Goal: Transaction & Acquisition: Purchase product/service

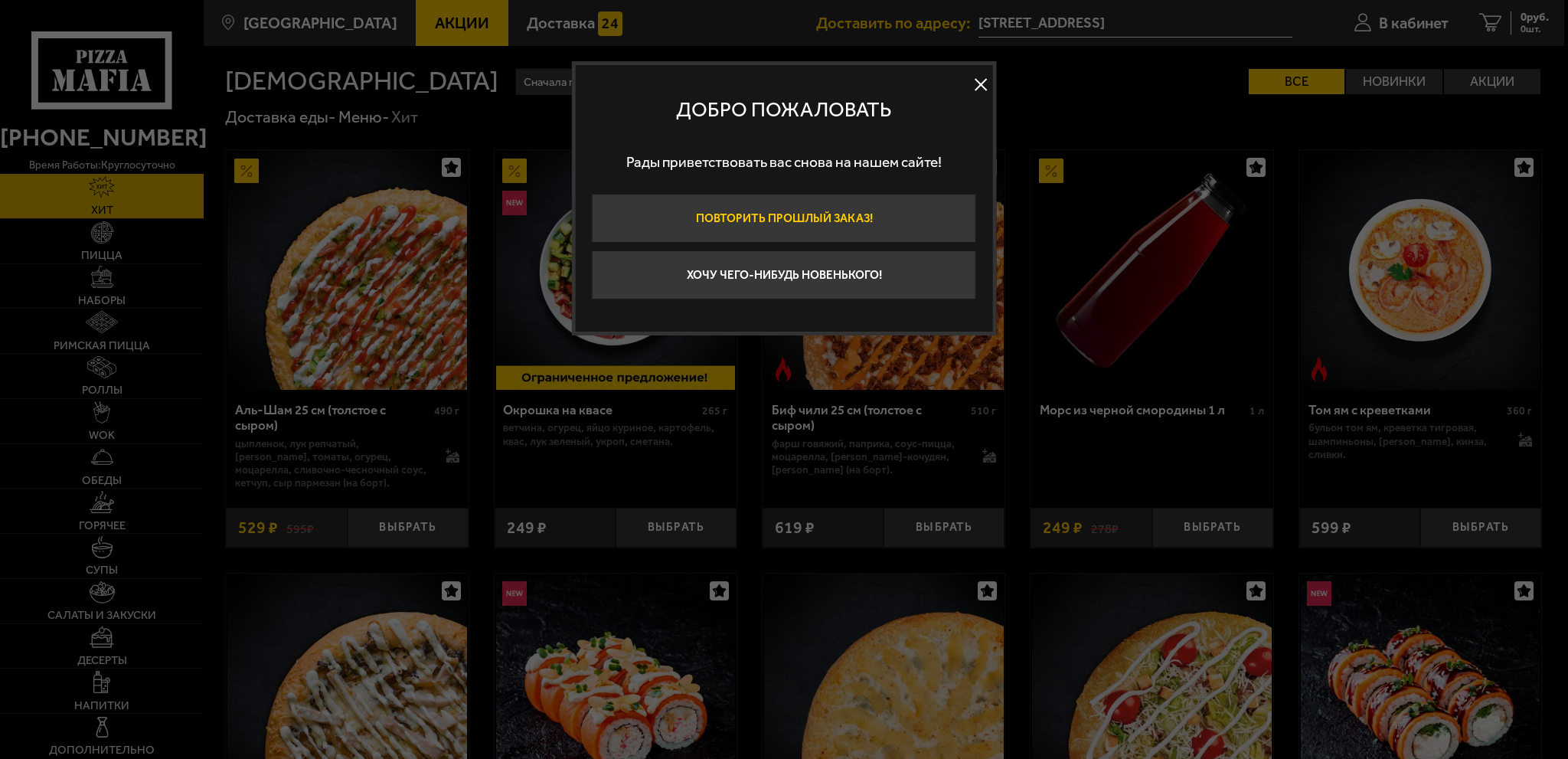
click at [801, 223] on button "Повторить прошлый заказ!" at bounding box center [784, 218] width 385 height 49
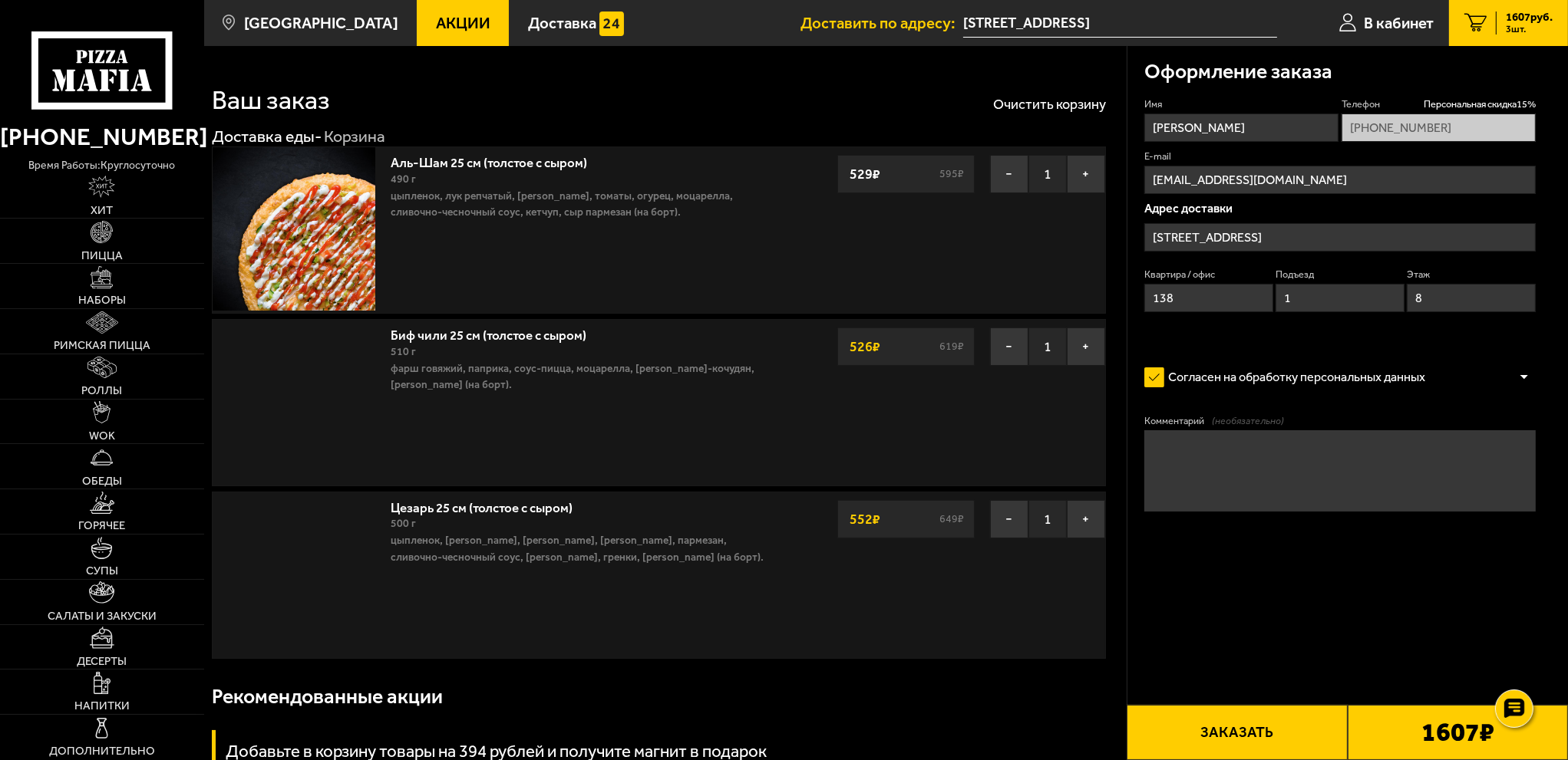
type input "[STREET_ADDRESS]"
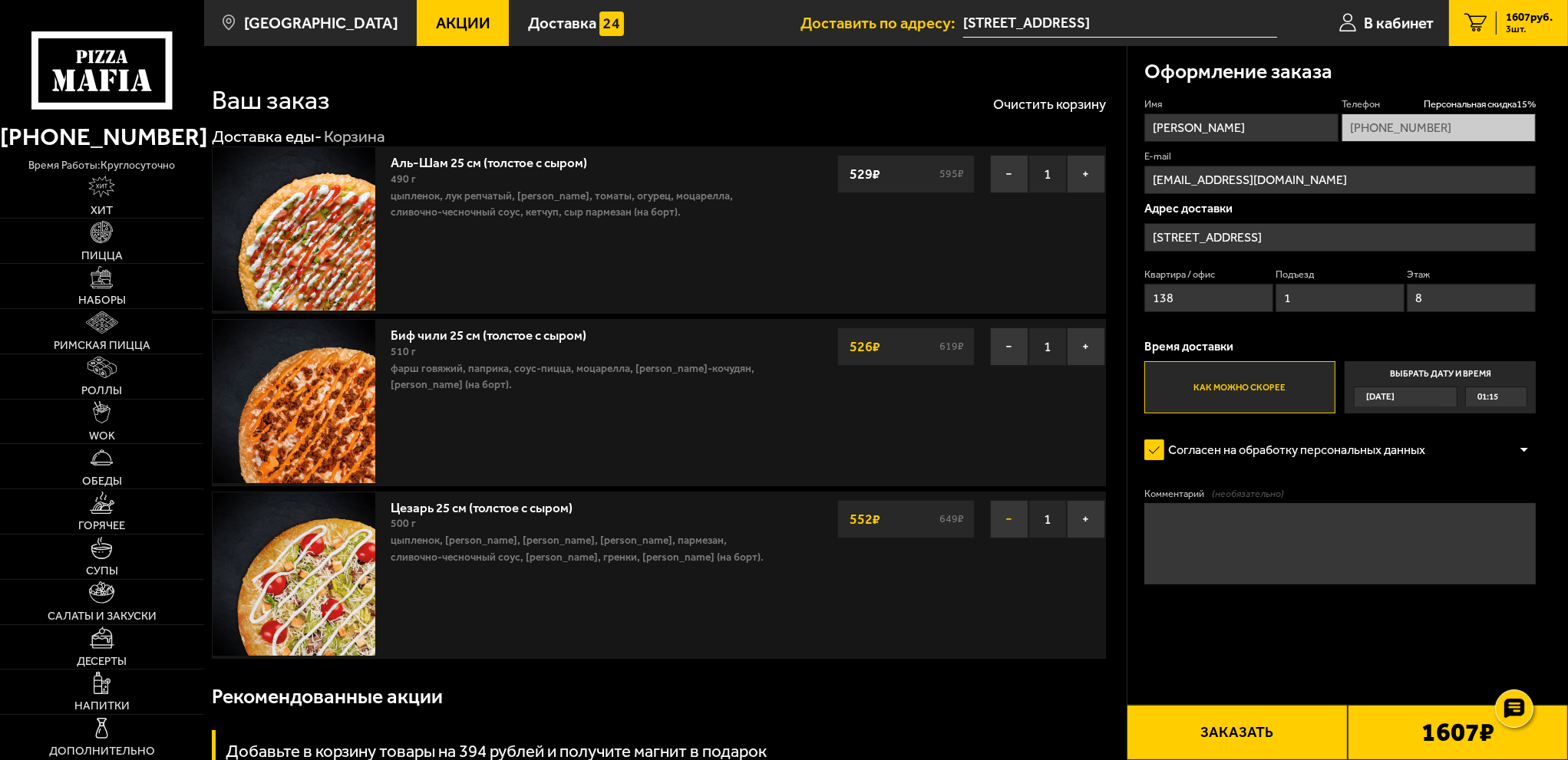
click at [1004, 520] on button "−" at bounding box center [1009, 519] width 38 height 38
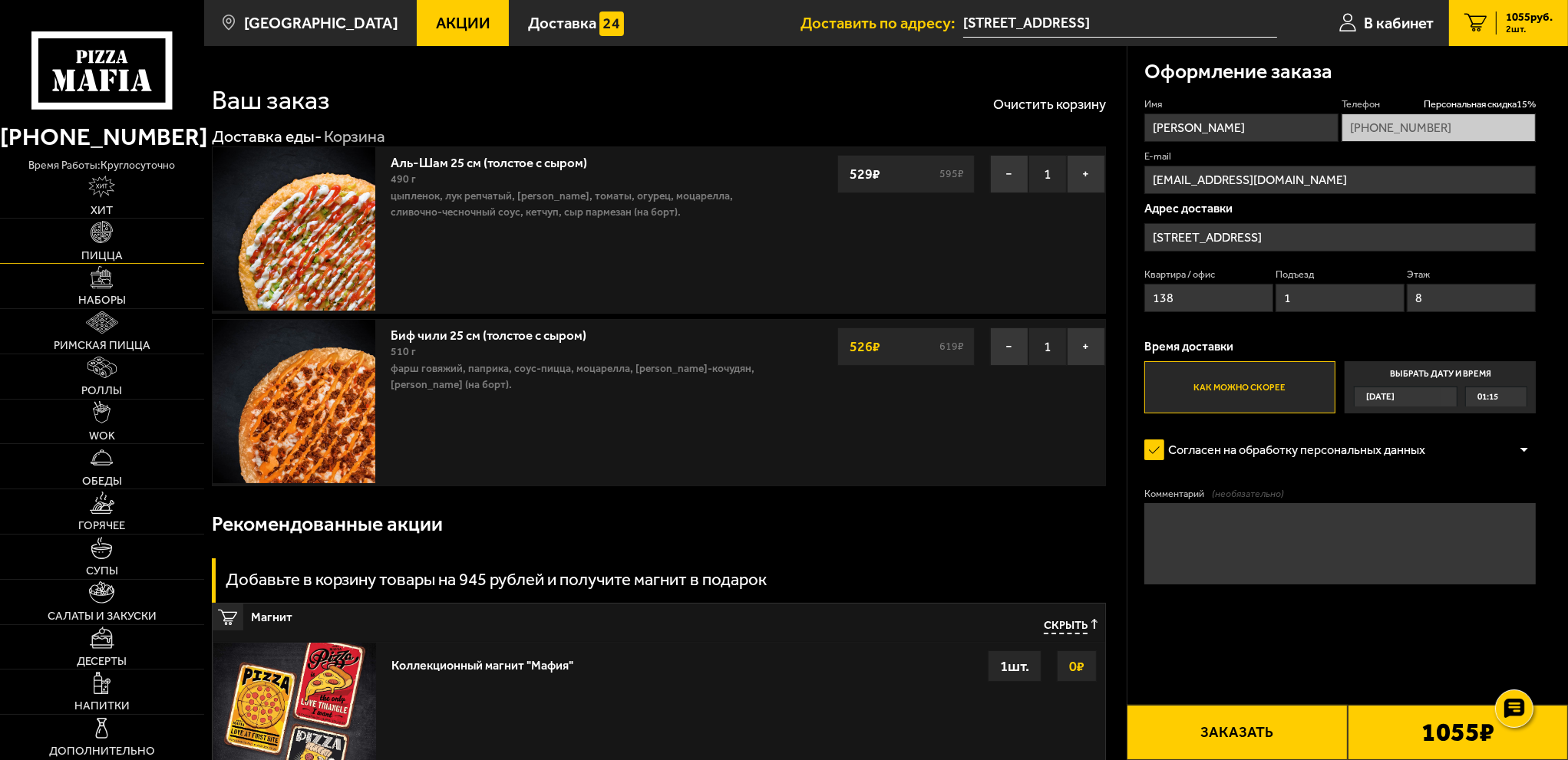
click at [118, 250] on span "Пицца" at bounding box center [102, 255] width 42 height 12
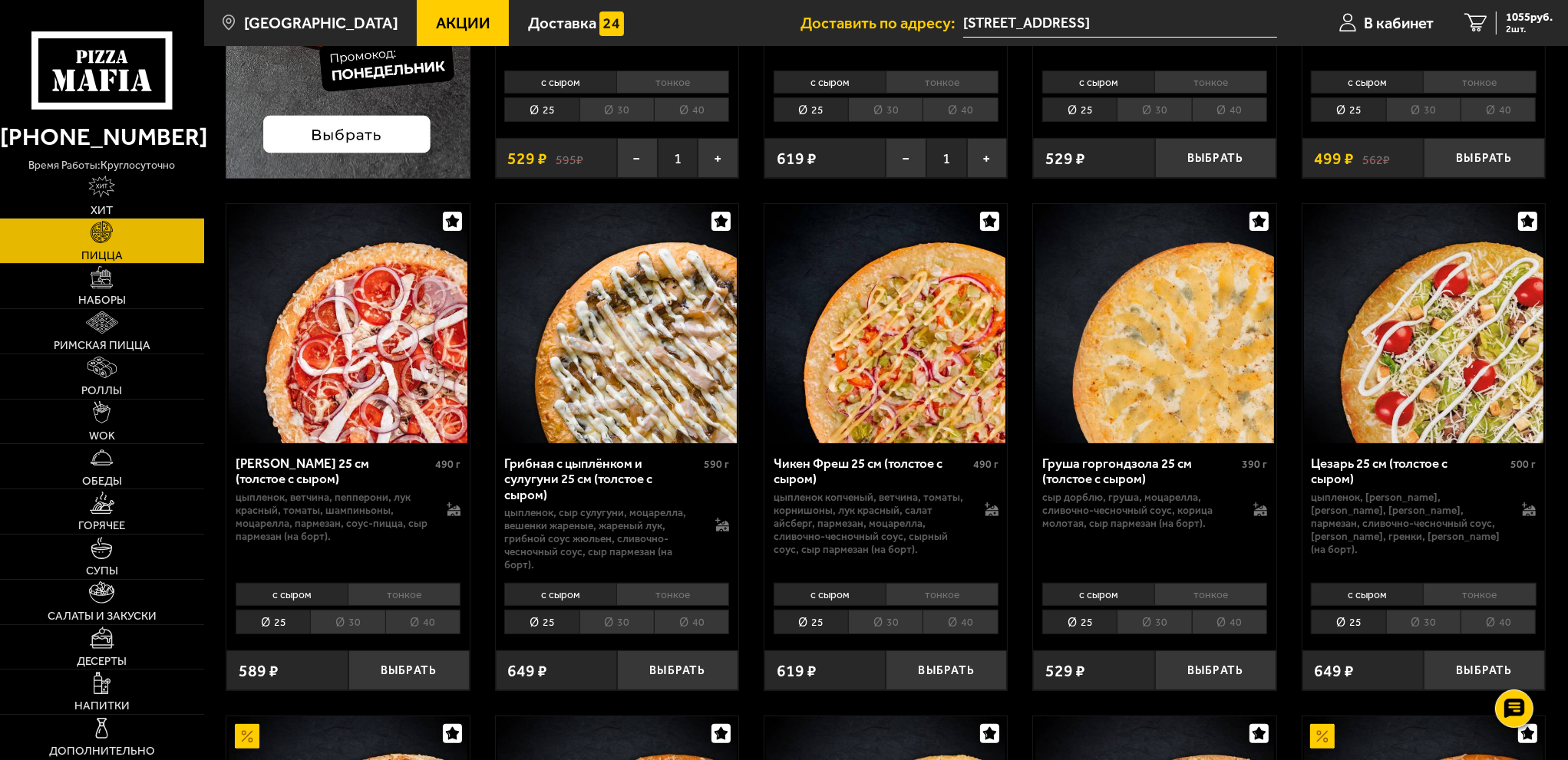
scroll to position [614, 0]
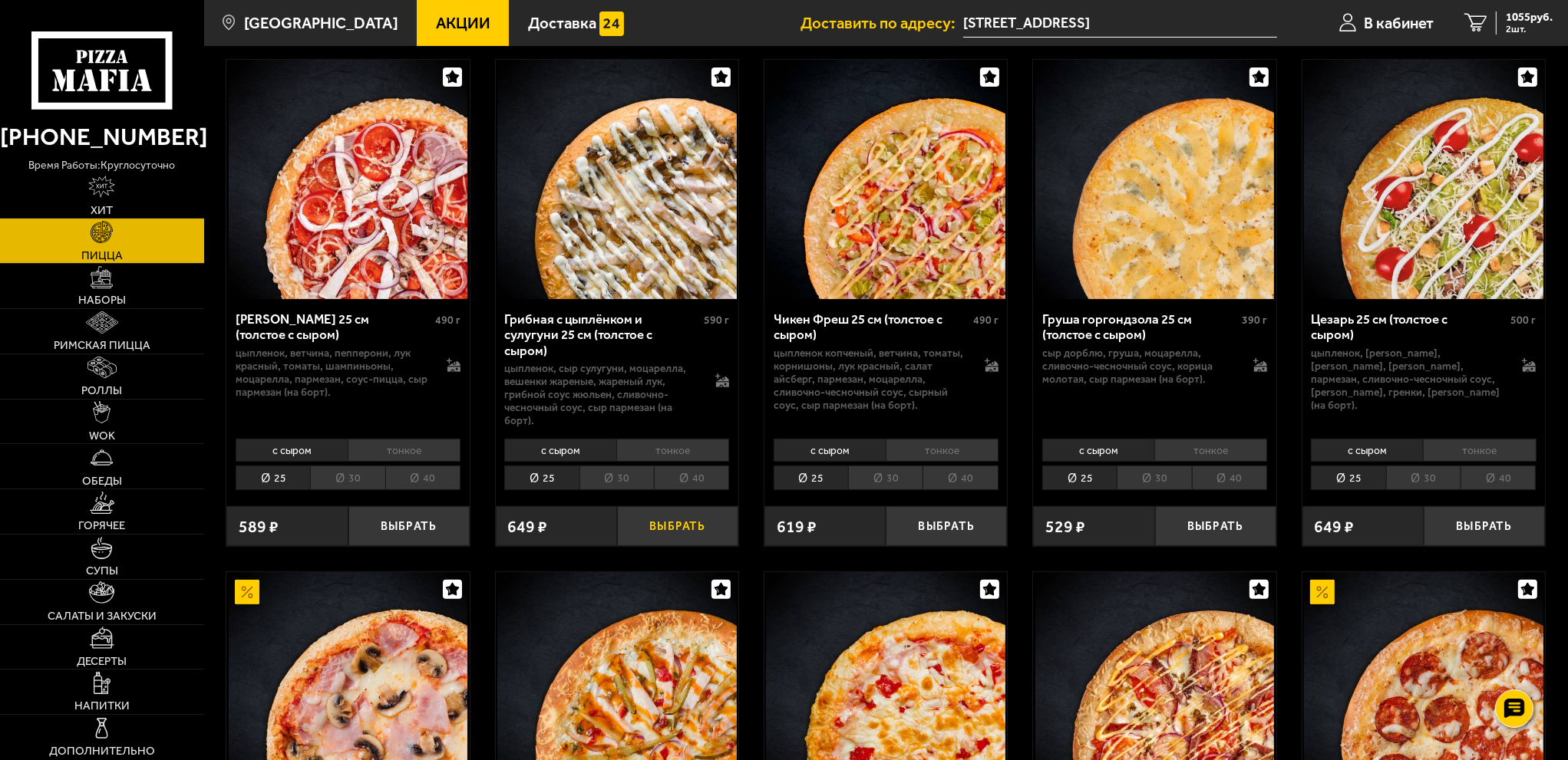
click at [675, 521] on button "Выбрать" at bounding box center [677, 526] width 121 height 40
click at [1505, 25] on span "3 шт." at bounding box center [1528, 29] width 46 height 10
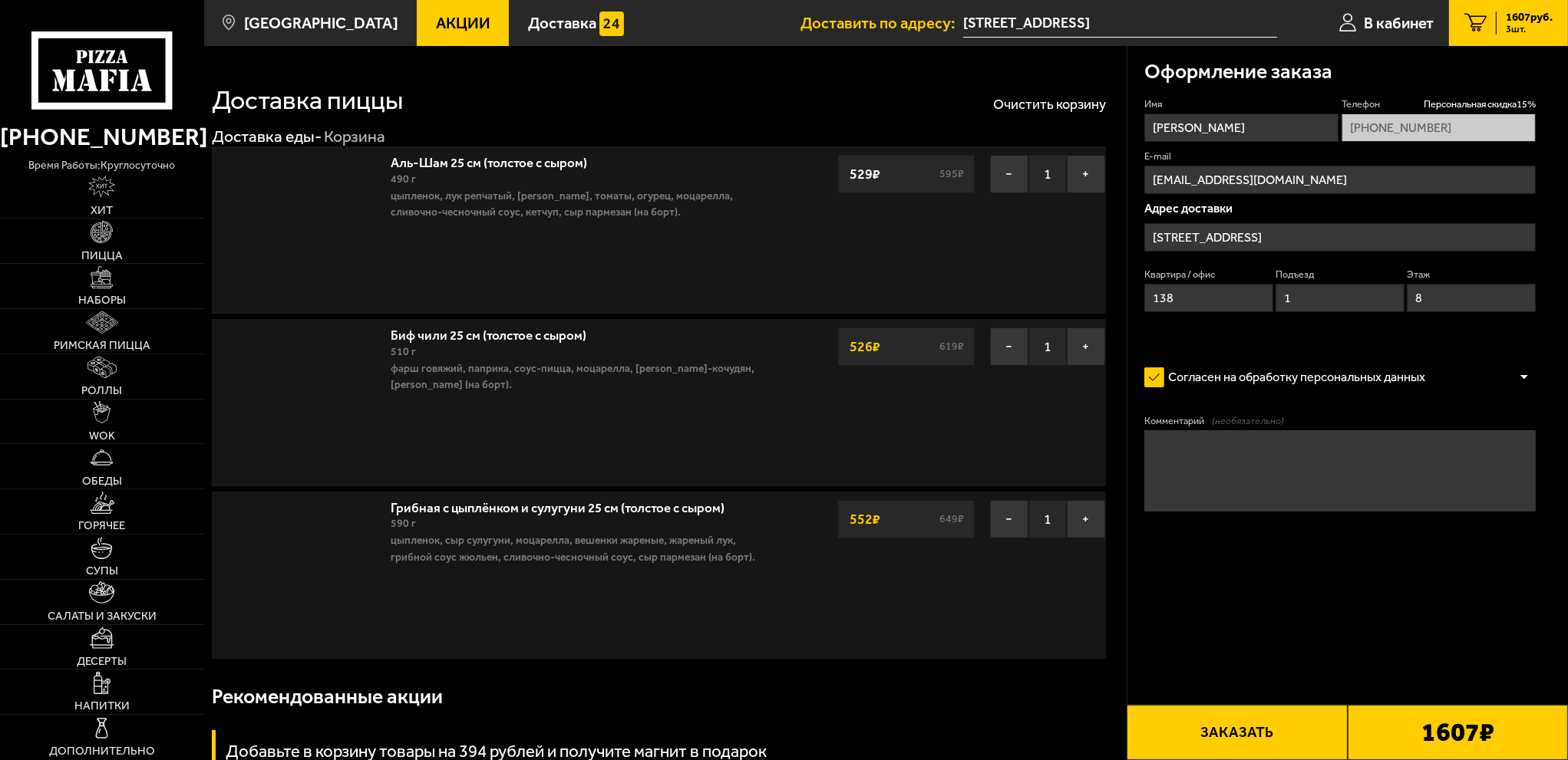
type input "[STREET_ADDRESS]"
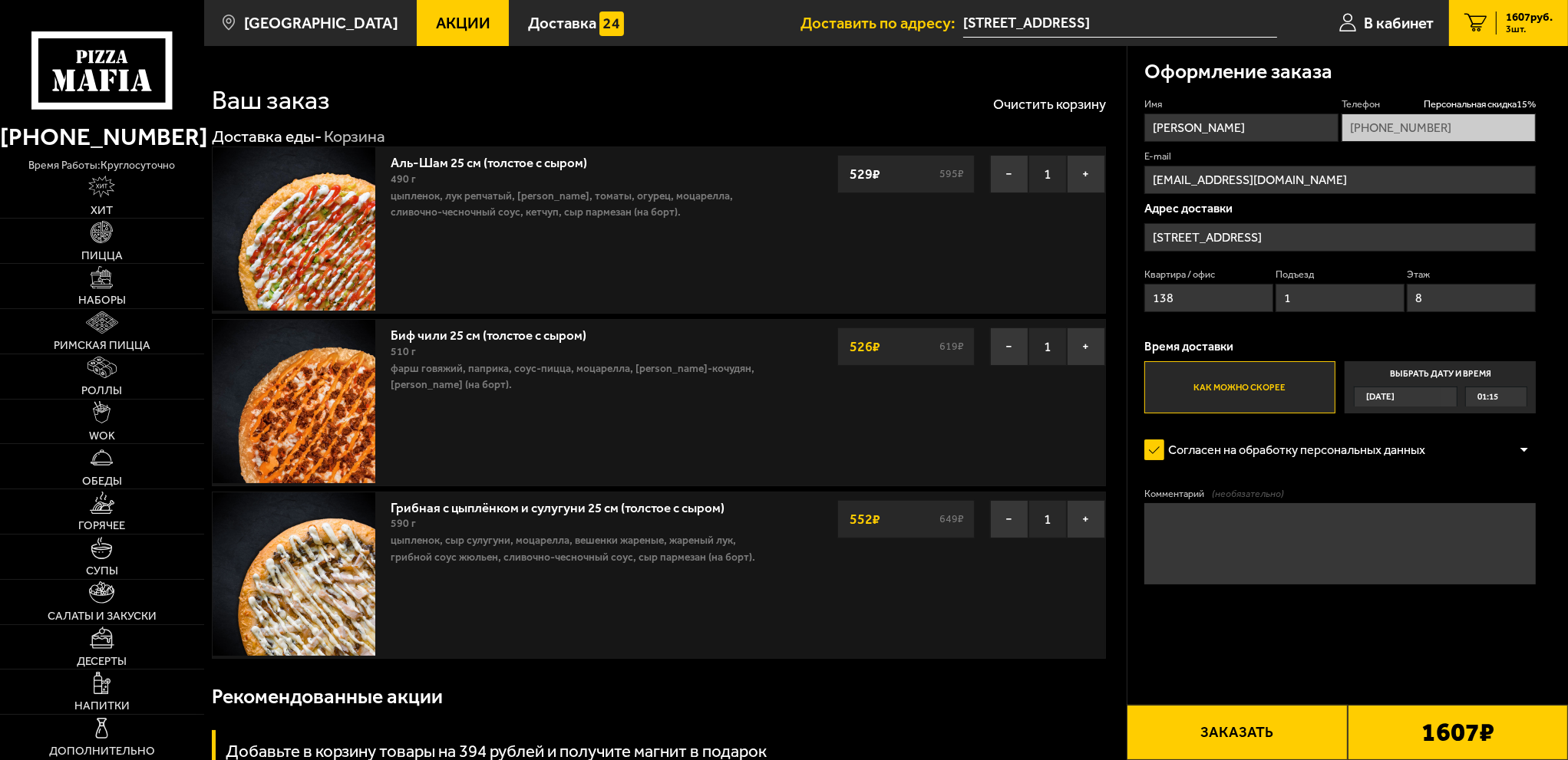
click at [1274, 739] on button "Заказать" at bounding box center [1237, 732] width 220 height 55
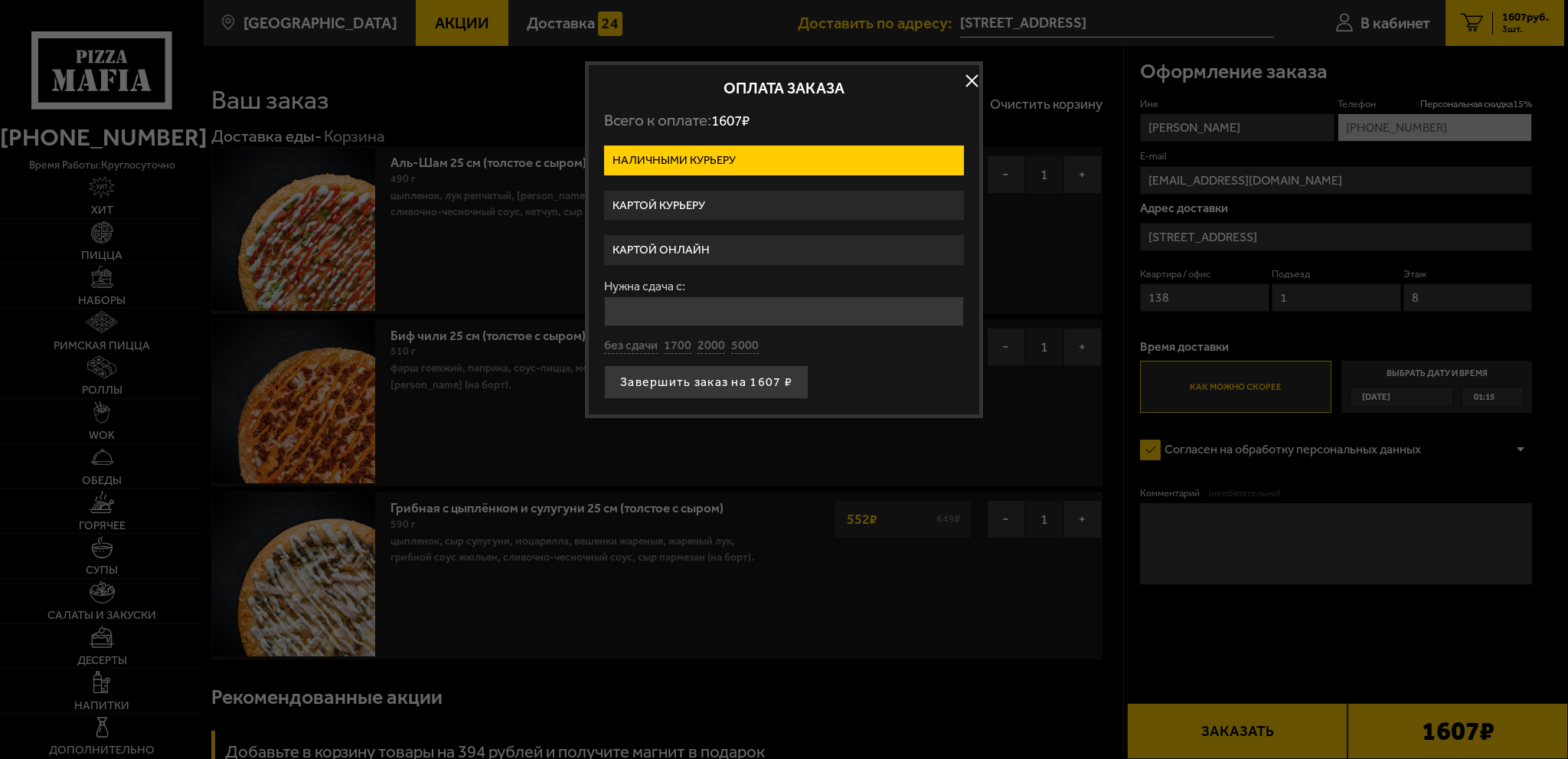
click at [698, 251] on label "Картой онлайн" at bounding box center [784, 250] width 360 height 30
click at [0, 0] on input "Картой онлайн" at bounding box center [0, 0] width 0 height 0
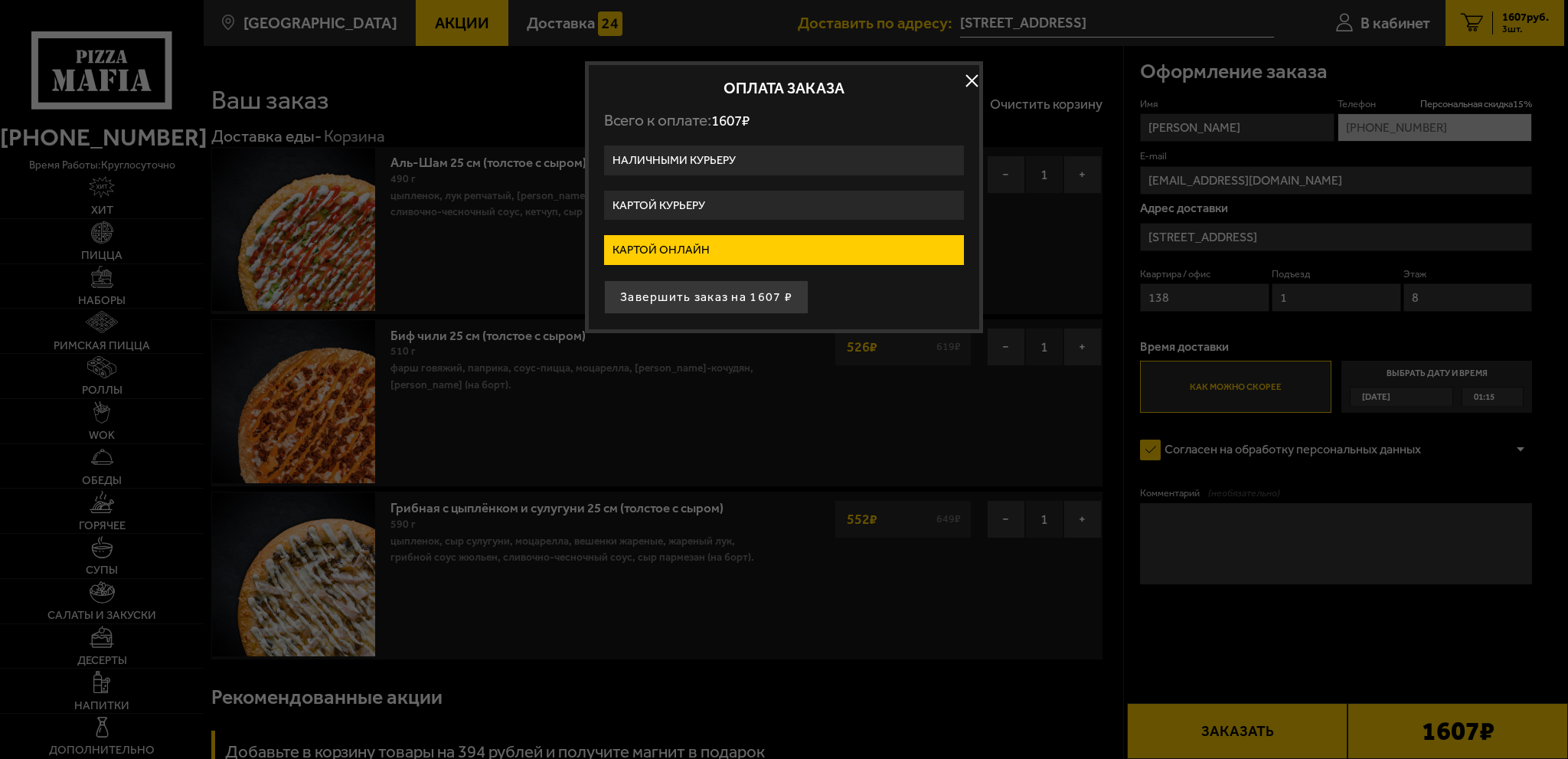
click at [699, 213] on label "Картой курьеру" at bounding box center [784, 205] width 360 height 30
click at [0, 0] on input "Картой курьеру" at bounding box center [0, 0] width 0 height 0
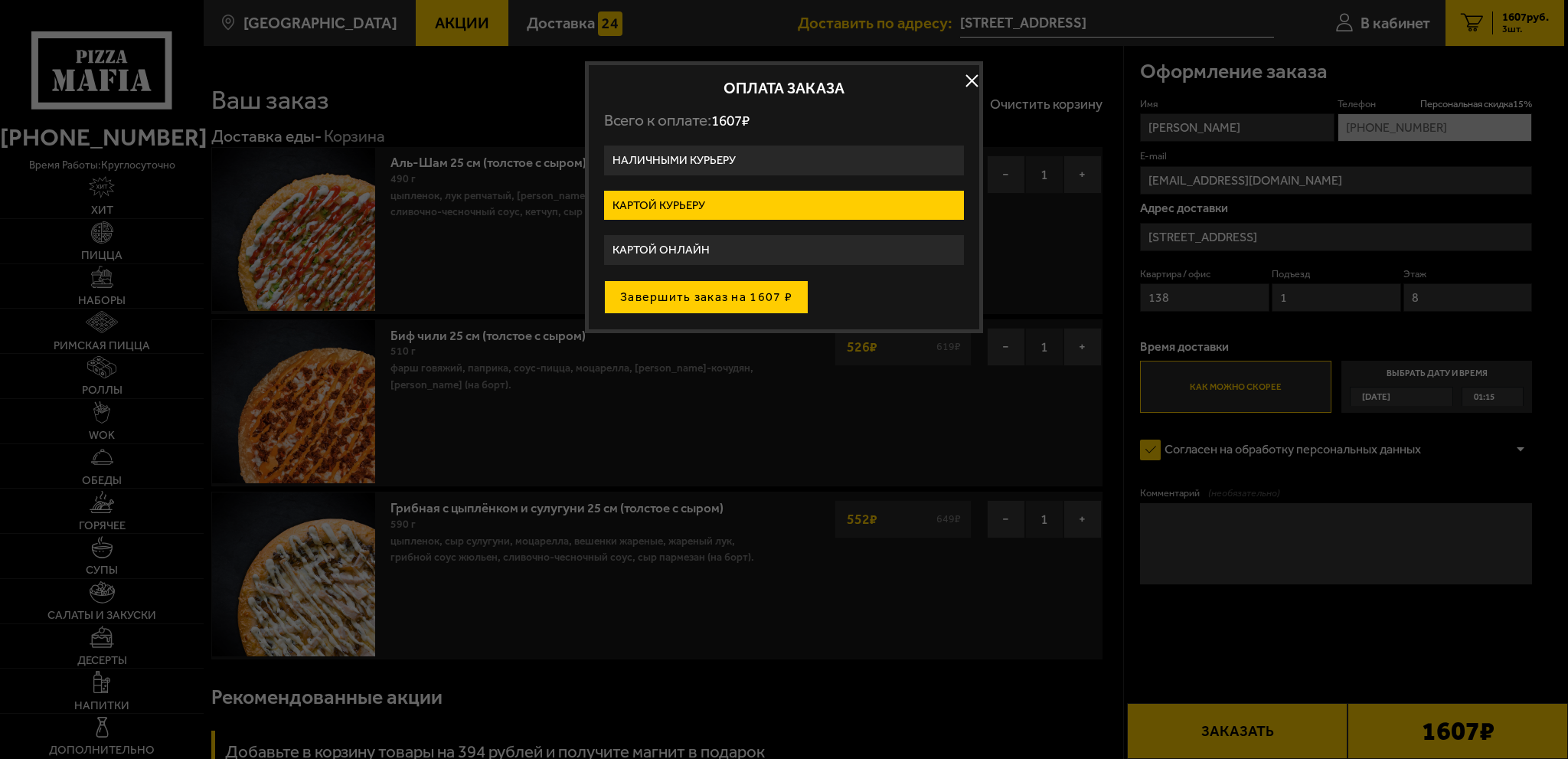
click at [708, 297] on button "Завершить заказ на 1607 ₽" at bounding box center [706, 297] width 204 height 34
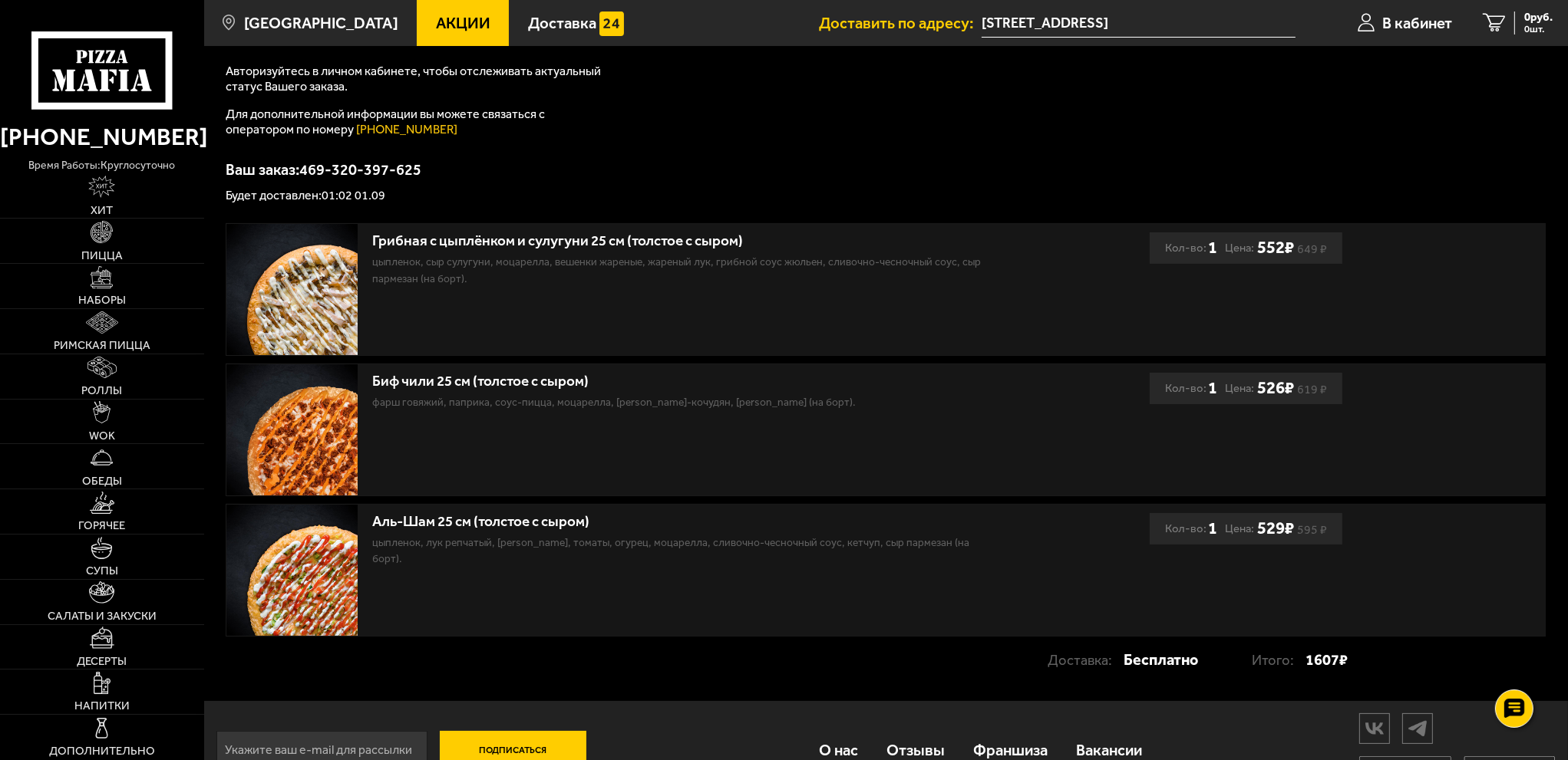
scroll to position [238, 0]
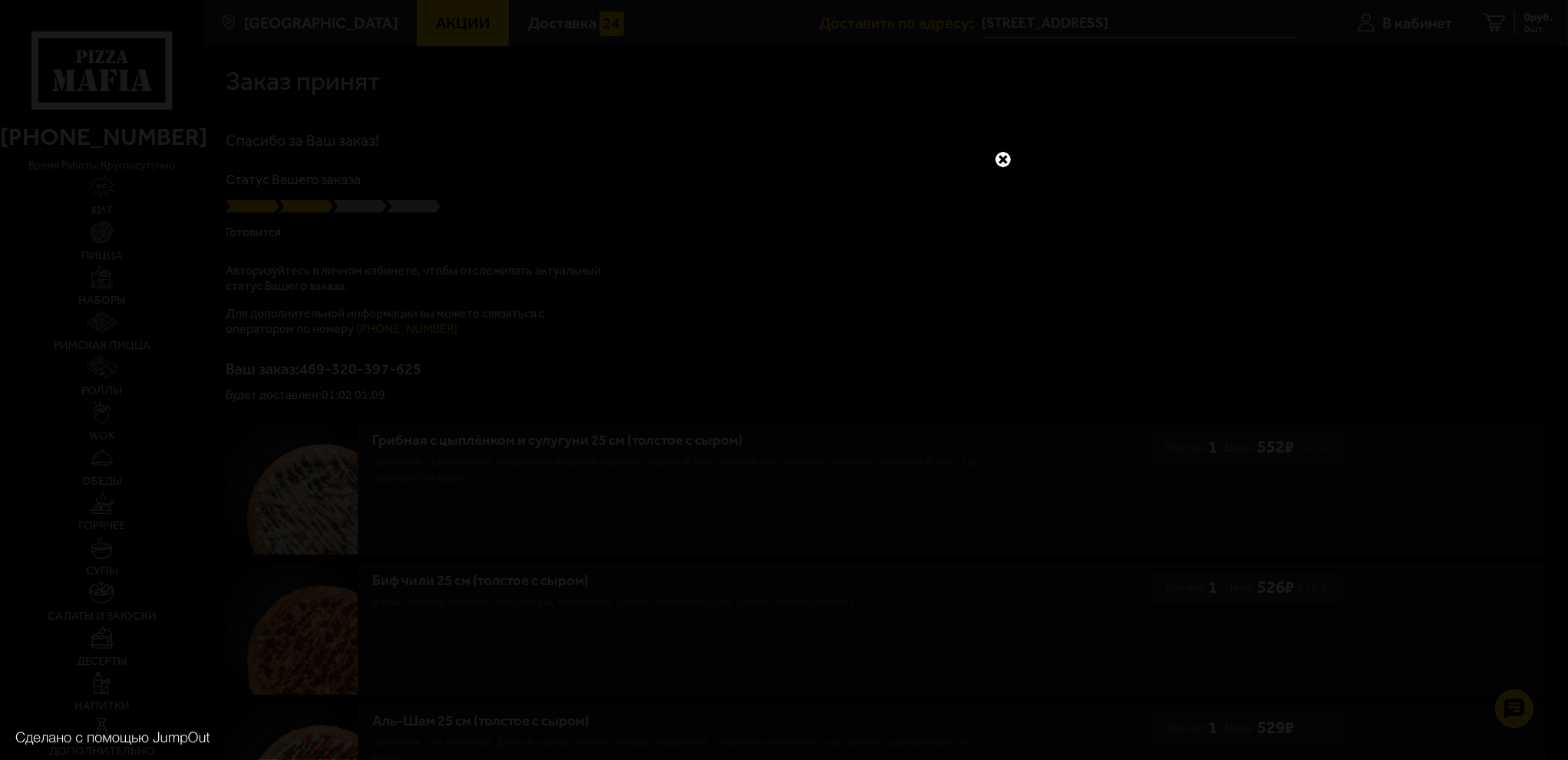
click at [999, 153] on link at bounding box center [1003, 160] width 20 height 20
